Goal: Task Accomplishment & Management: Use online tool/utility

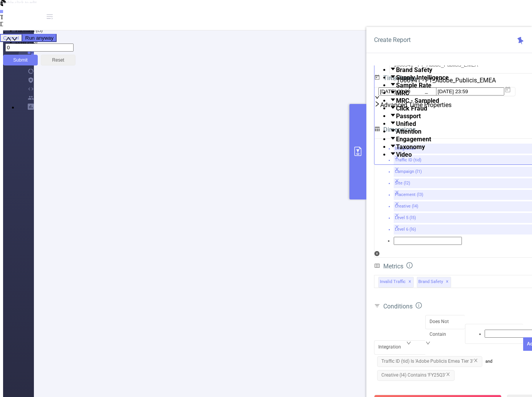
click at [451, 370] on span "Creative (l4) Contains 'FY25Q3'" at bounding box center [415, 375] width 77 height 11
click at [449, 372] on icon "icon: close" at bounding box center [448, 374] width 5 height 5
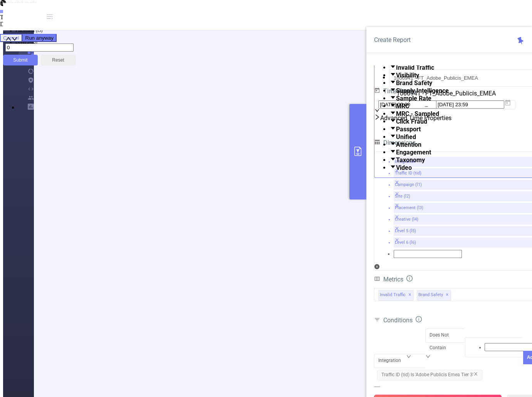
click at [434, 395] on button "Run Report" at bounding box center [438, 402] width 128 height 14
click at [433, 395] on button "Run Report" at bounding box center [438, 402] width 128 height 14
click at [424, 395] on button "Run Report" at bounding box center [438, 402] width 128 height 14
click at [467, 395] on button "Run Report" at bounding box center [438, 402] width 128 height 14
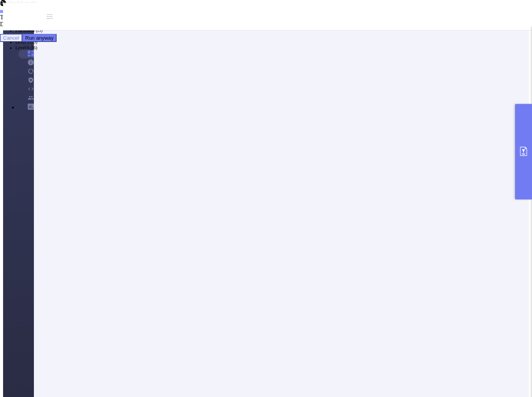
drag, startPoint x: 131, startPoint y: 264, endPoint x: 187, endPoint y: 263, distance: 55.5
click at [522, 148] on icon "primary" at bounding box center [523, 151] width 7 height 9
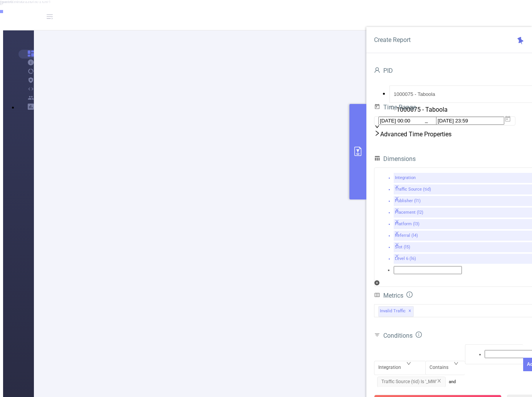
scroll to position [154, 0]
click at [334, 283] on li "50 / page" at bounding box center [274, 279] width 511 height 7
drag, startPoint x: 178, startPoint y: 205, endPoint x: 205, endPoint y: 209, distance: 27.5
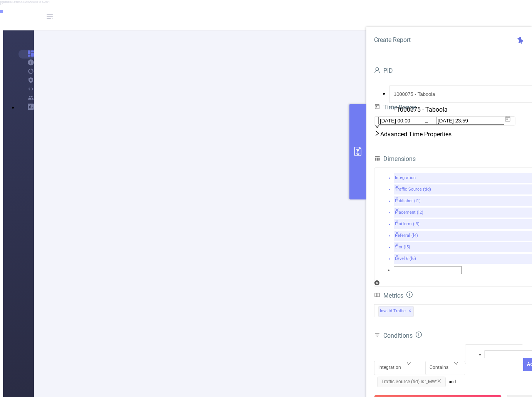
copy p "Explore More"
click at [390, 362] on div "Integration" at bounding box center [393, 368] width 28 height 13
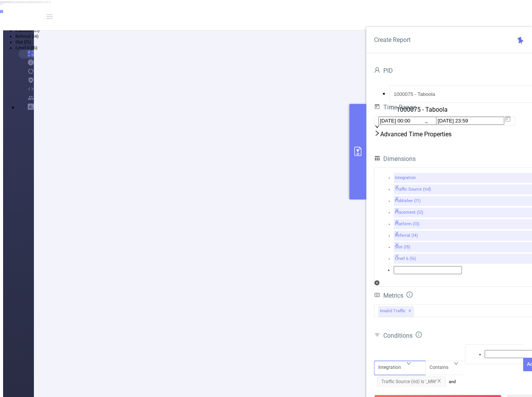
click at [404, 28] on li "Placement (l2)" at bounding box center [273, 25] width 517 height 6
click at [446, 362] on div "Contains" at bounding box center [442, 368] width 24 height 13
click at [443, 28] on li "Does Not Contain" at bounding box center [273, 25] width 517 height 6
click at [486, 359] on div at bounding box center [495, 364] width 50 height 10
paste input "Explore More"
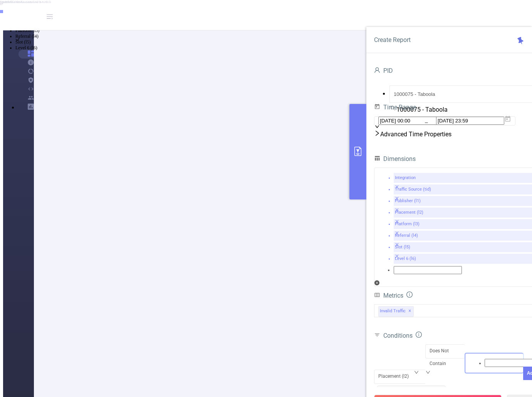
type input "Explore More"
click at [495, 11] on li "Explore More" at bounding box center [273, 8] width 517 height 6
click at [524, 372] on button "Add" at bounding box center [532, 378] width 17 height 13
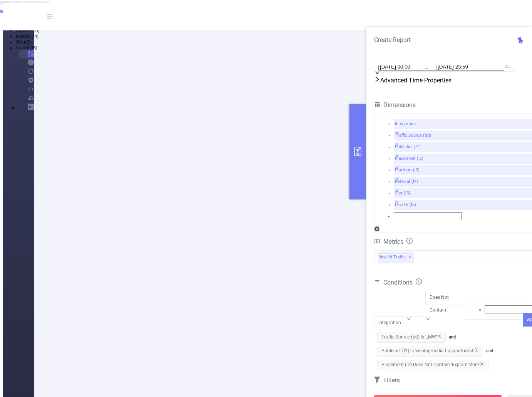
click at [434, 395] on button "Run Report" at bounding box center [438, 402] width 128 height 14
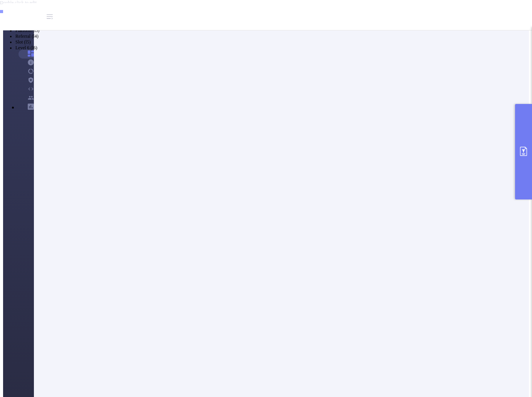
scroll to position [115, 0]
click at [522, 162] on button "primary" at bounding box center [523, 152] width 17 height 96
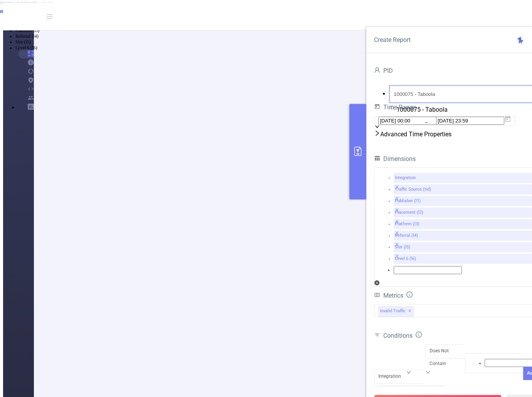
drag, startPoint x: 431, startPoint y: 80, endPoint x: 354, endPoint y: 74, distance: 76.5
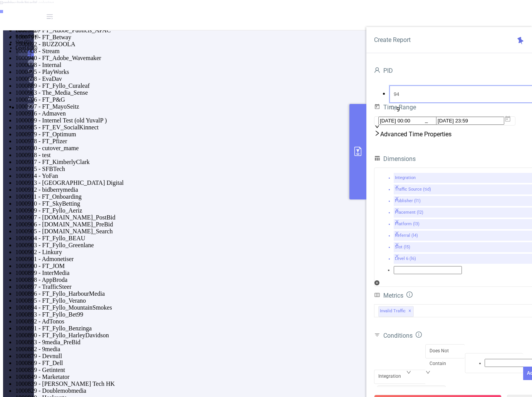
type input "941"
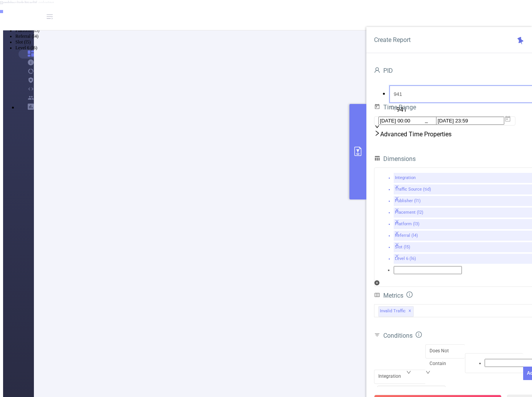
drag, startPoint x: 451, startPoint y: 106, endPoint x: 458, endPoint y: 101, distance: 7.8
click at [451, 13] on li "1000941 - FT_Adobe_Publicis_EMEA 114K [101K rows]" at bounding box center [273, 9] width 517 height 7
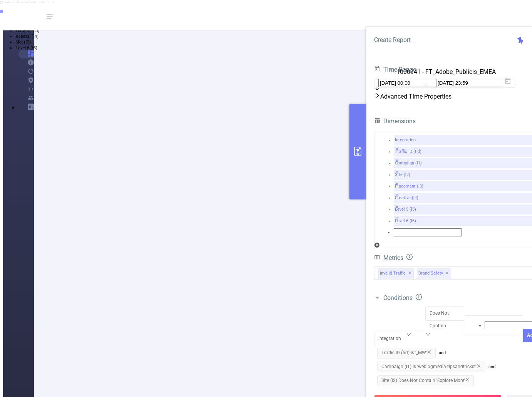
click at [480, 364] on icon "icon: close" at bounding box center [479, 366] width 5 height 5
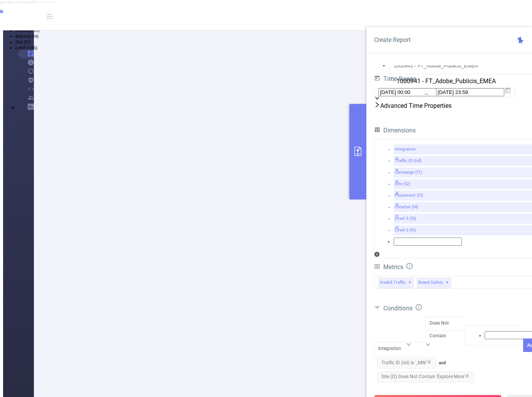
click at [468, 374] on icon "icon: close" at bounding box center [467, 376] width 5 height 5
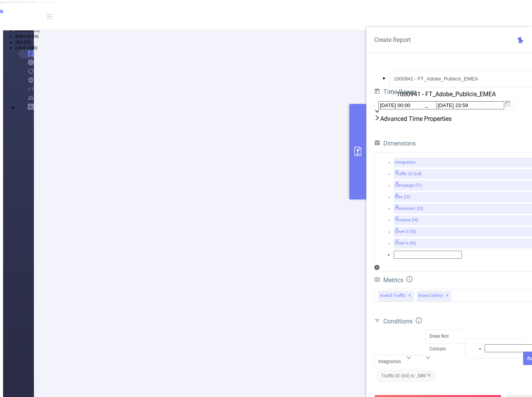
click at [431, 374] on icon "icon: close" at bounding box center [429, 375] width 3 height 3
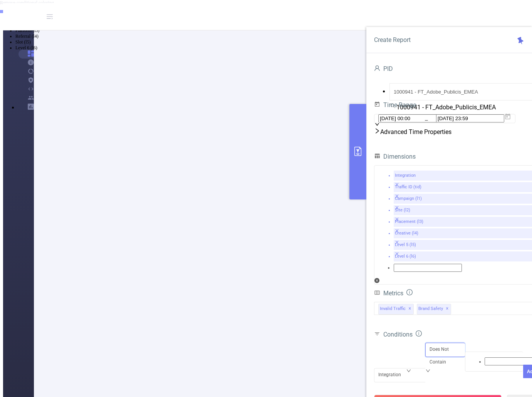
click at [434, 343] on div "Does Not Contain" at bounding box center [446, 355] width 32 height 25
click at [399, 369] on div "Integration" at bounding box center [393, 375] width 28 height 13
click at [401, 16] on li "Traffic ID (tid)" at bounding box center [273, 13] width 517 height 6
click at [442, 343] on div "Does Not Contain" at bounding box center [446, 355] width 32 height 25
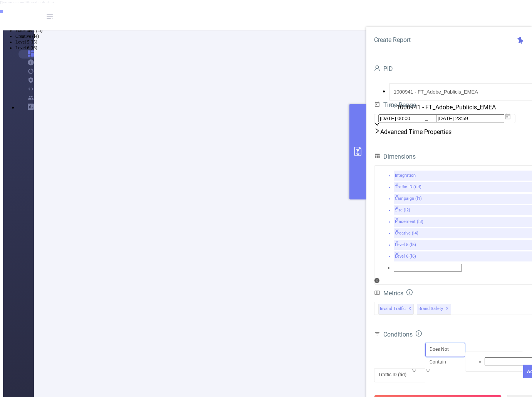
click at [446, 10] on li "Contains" at bounding box center [273, 8] width 517 height 6
click at [476, 348] on div at bounding box center [495, 353] width 50 height 10
type input "Tier 3"
click at [497, 11] on li "Tier 3" at bounding box center [273, 8] width 517 height 6
type input "tier 3"
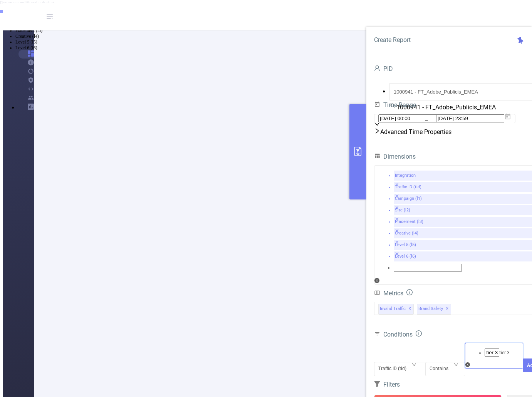
drag, startPoint x: 489, startPoint y: 314, endPoint x: 502, endPoint y: 310, distance: 14.3
click at [489, 11] on li "tier 3" at bounding box center [273, 8] width 517 height 6
click at [524, 370] on button "Add" at bounding box center [532, 376] width 17 height 13
click at [436, 395] on button "Run Report" at bounding box center [438, 402] width 128 height 14
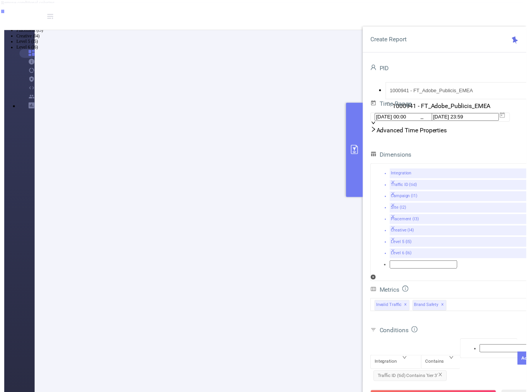
scroll to position [0, 0]
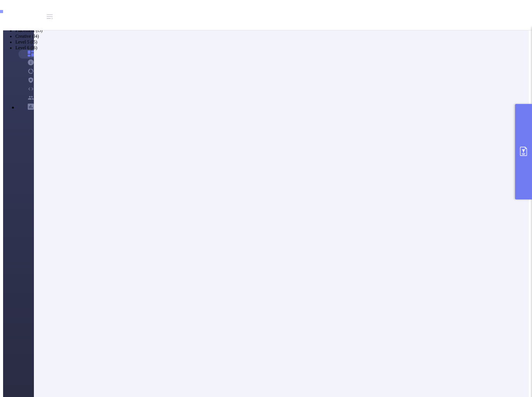
drag, startPoint x: 135, startPoint y: 173, endPoint x: 199, endPoint y: 173, distance: 64.0
drag, startPoint x: 175, startPoint y: 172, endPoint x: 182, endPoint y: 172, distance: 7.4
drag, startPoint x: 155, startPoint y: 196, endPoint x: 99, endPoint y: 199, distance: 55.6
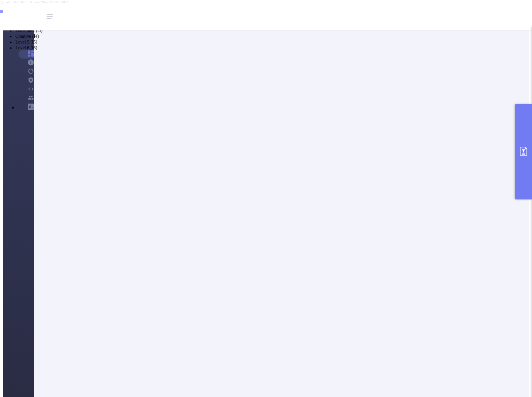
copy p "Adobe Publicis Emea Tier 3"
click at [527, 157] on button "primary" at bounding box center [523, 152] width 17 height 96
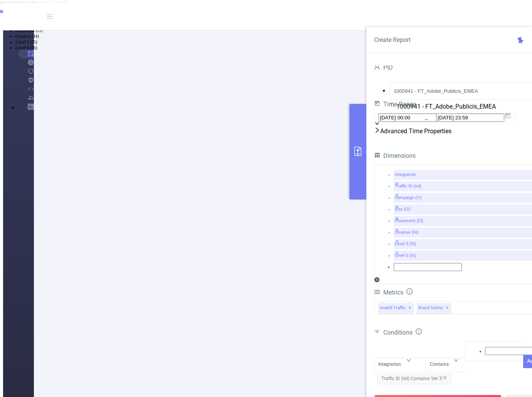
click at [411, 374] on span "Traffic ID (tid) Contains 'tier 3'" at bounding box center [414, 379] width 74 height 11
click at [436, 373] on div "Contains" at bounding box center [442, 379] width 24 height 13
click at [433, 16] on li "Is" at bounding box center [273, 13] width 517 height 6
click at [486, 360] on icon "icon: close" at bounding box center [487, 361] width 3 height 3
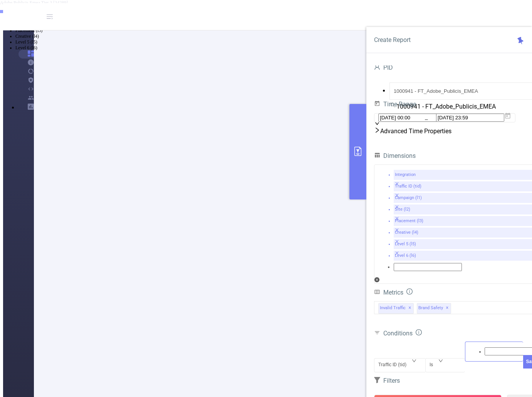
click at [483, 347] on div at bounding box center [495, 352] width 50 height 10
paste input "Adobe Publicis Emea Tier 3"
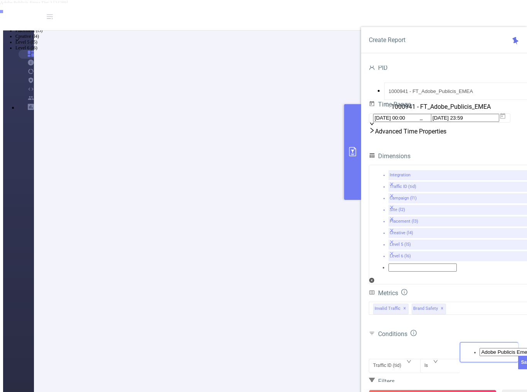
scroll to position [0, 13]
type input "Adobe Publicis Emea Tier 1"
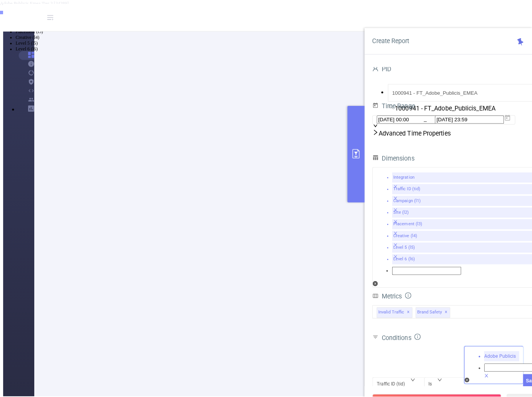
scroll to position [0, 0]
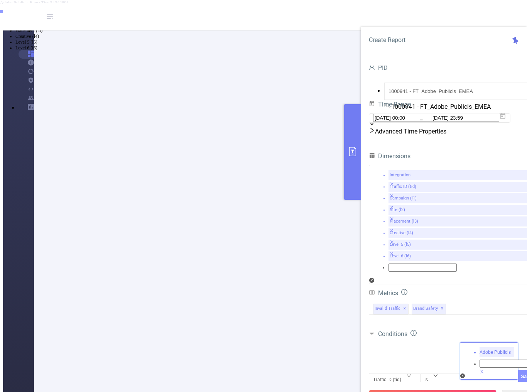
click at [518, 370] on button "Save" at bounding box center [526, 376] width 17 height 13
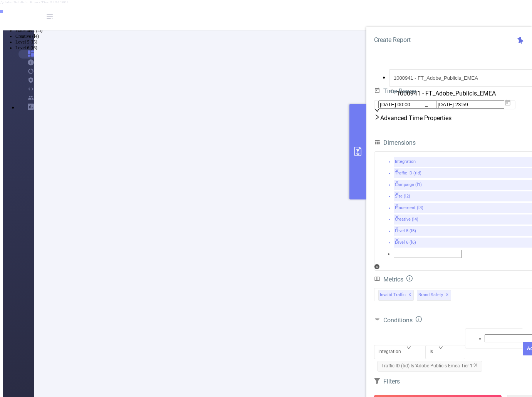
click at [435, 395] on button "Run Report" at bounding box center [438, 402] width 128 height 14
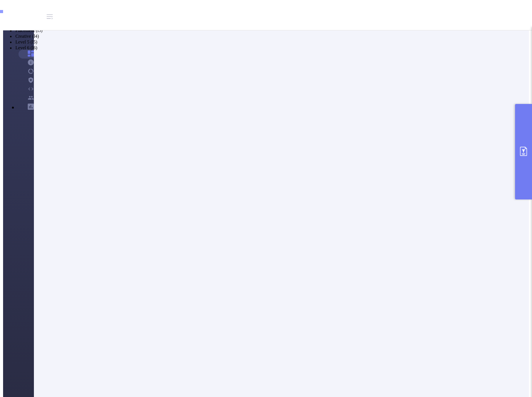
scroll to position [154, 0]
click at [524, 164] on button "primary" at bounding box center [523, 152] width 17 height 96
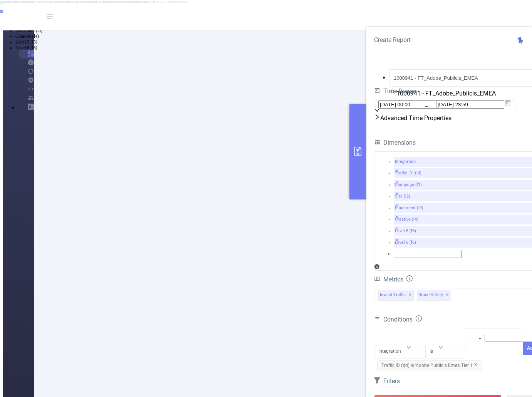
drag, startPoint x: 263, startPoint y: 173, endPoint x: 291, endPoint y: 172, distance: 27.4
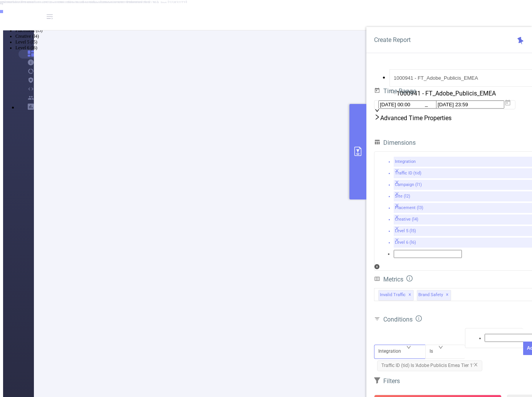
click at [411, 345] on div "Integration" at bounding box center [400, 345] width 43 height 0
click at [394, 39] on li "Creative (l4)" at bounding box center [273, 37] width 517 height 6
click at [469, 314] on div "Conditions Creative (l4) Is Add Traffic ID (tid) Is 'Adobe Publicis Emea Tier 1'" at bounding box center [457, 345] width 166 height 62
click at [471, 333] on div at bounding box center [495, 338] width 50 height 10
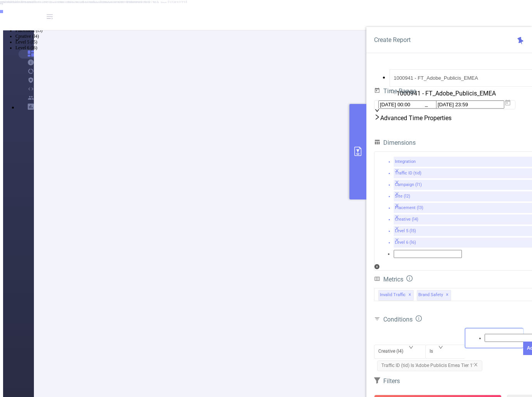
paste input "5552204?gdpr=1"
type input "5552204?gdpr=1"
click at [498, 11] on li "5552204?gdpr=1" at bounding box center [273, 8] width 517 height 6
click at [524, 356] on button "Add" at bounding box center [532, 362] width 17 height 13
click at [461, 395] on button "Run Report" at bounding box center [438, 402] width 128 height 14
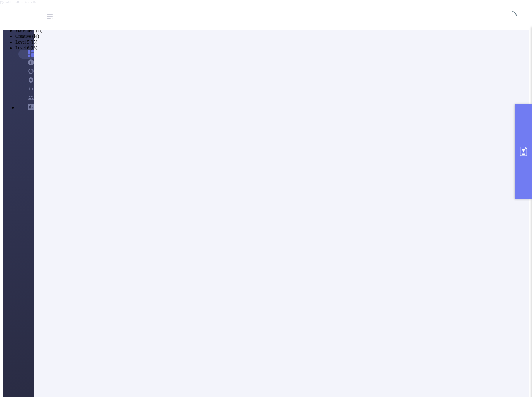
scroll to position [0, 0]
